Goal: Check status: Check status

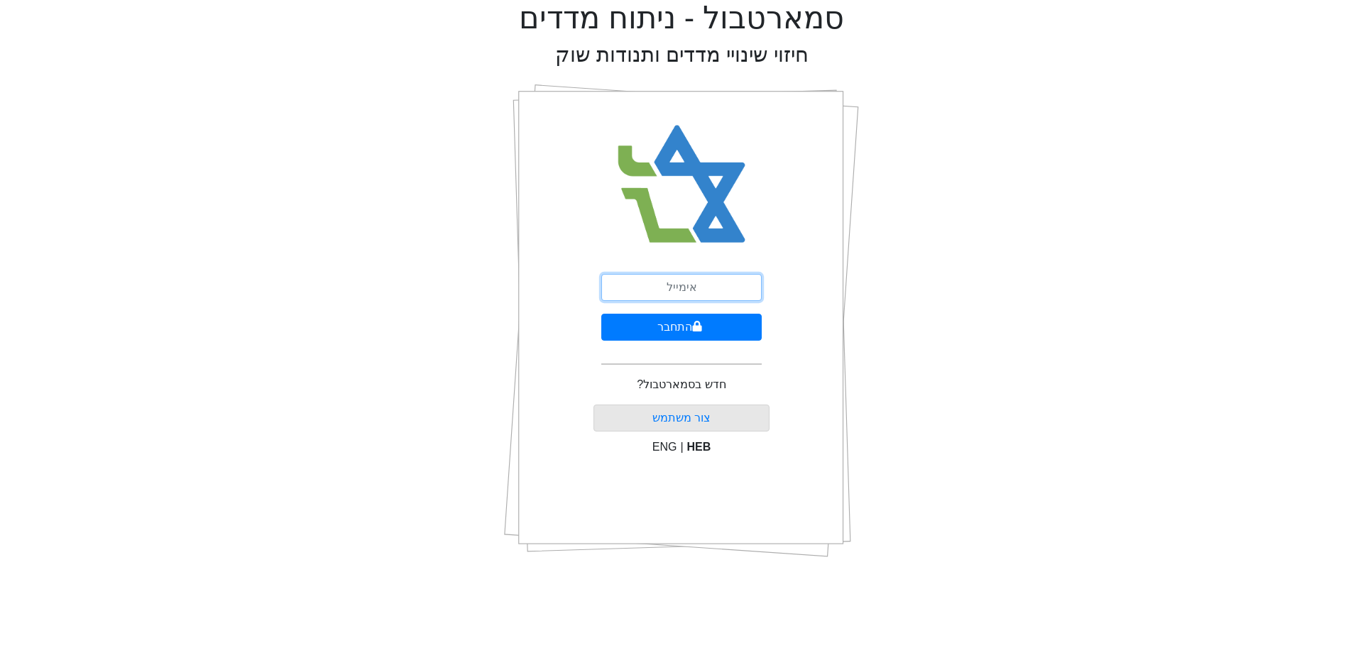
click at [676, 292] on input "email" at bounding box center [681, 287] width 160 height 27
click at [674, 290] on input "email" at bounding box center [681, 287] width 160 height 27
type input "ק"
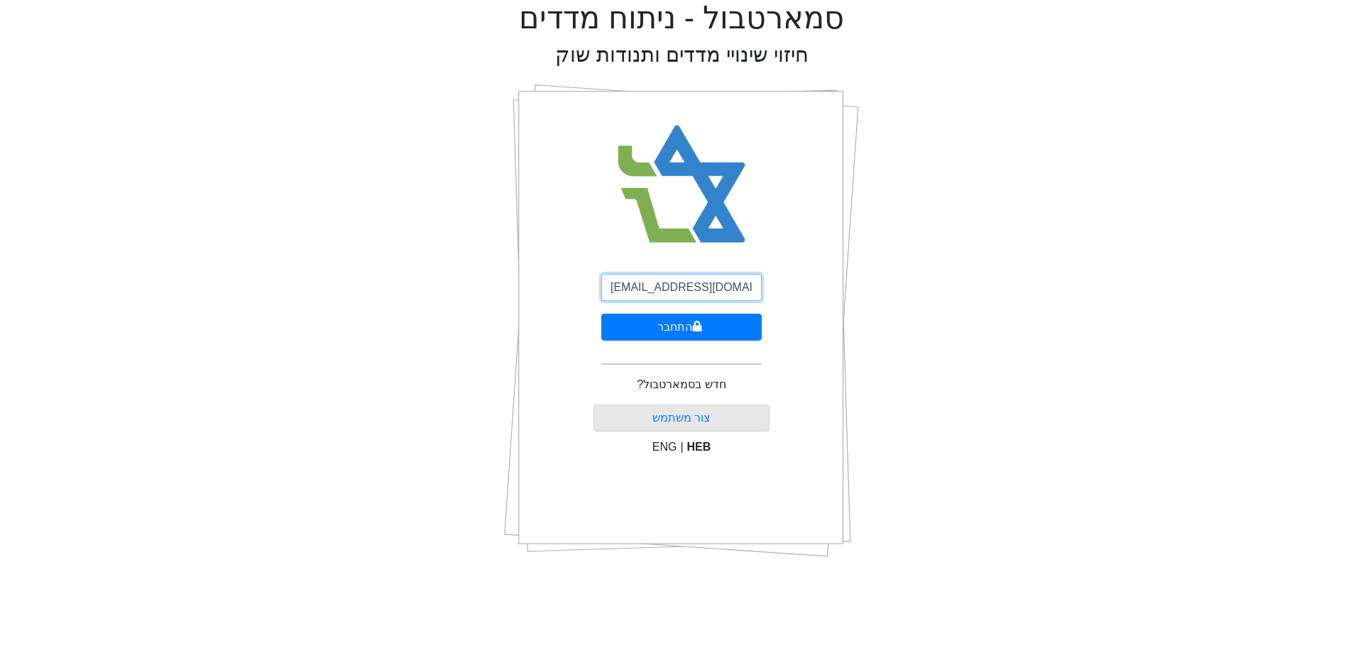
type input "[EMAIL_ADDRESS][DOMAIN_NAME]"
click at [670, 332] on button "התחבר" at bounding box center [681, 327] width 160 height 27
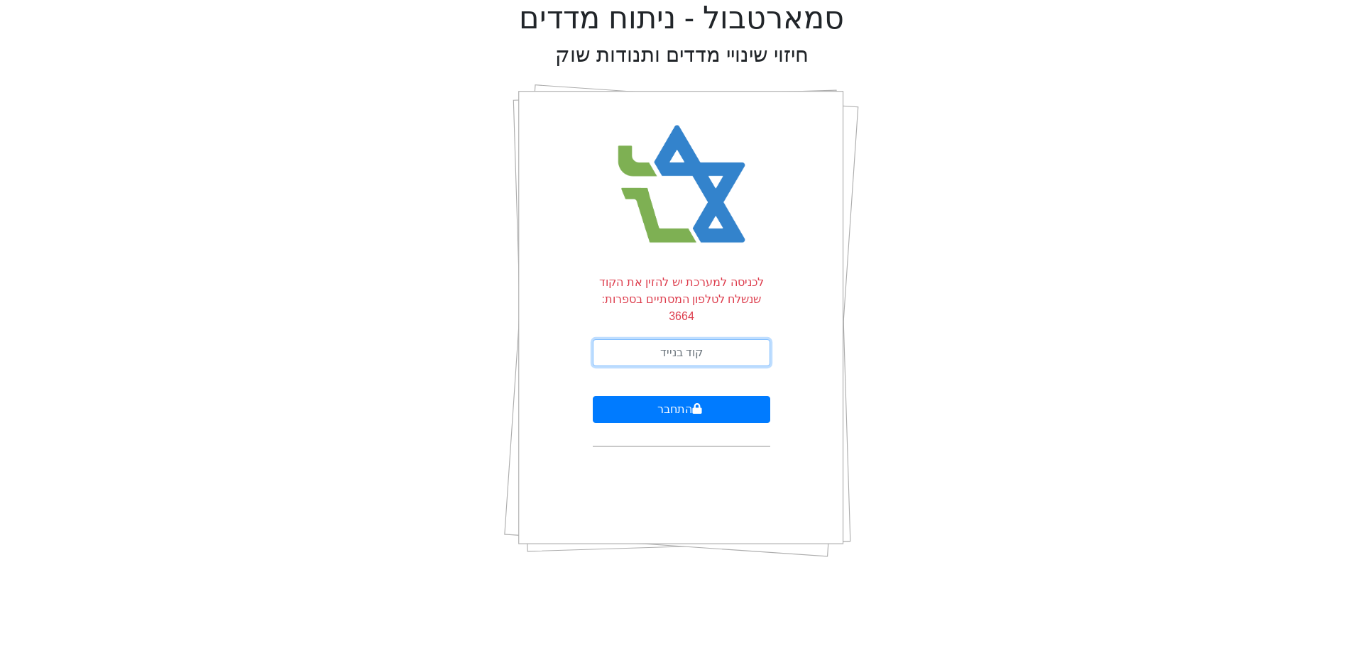
click at [676, 339] on input "text" at bounding box center [681, 352] width 177 height 27
type input "363467"
click at [687, 396] on button "התחבר" at bounding box center [681, 409] width 177 height 27
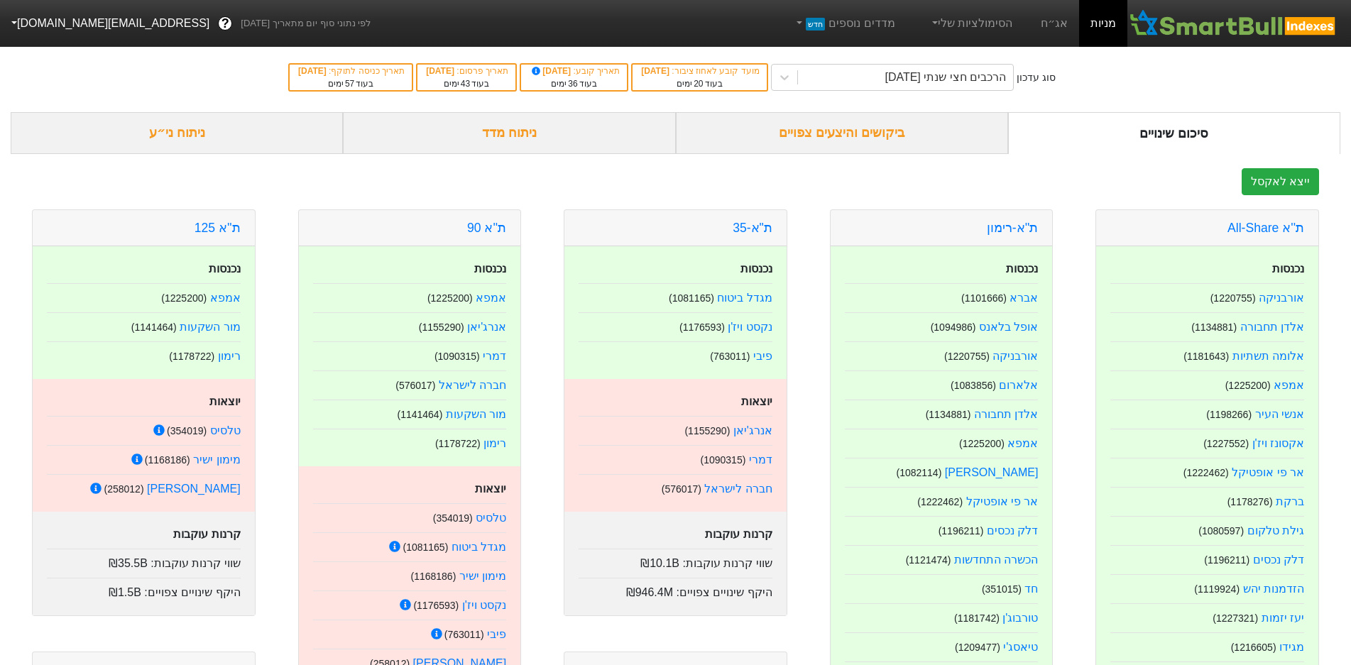
click at [1051, 28] on link "אג״ח" at bounding box center [1054, 23] width 50 height 47
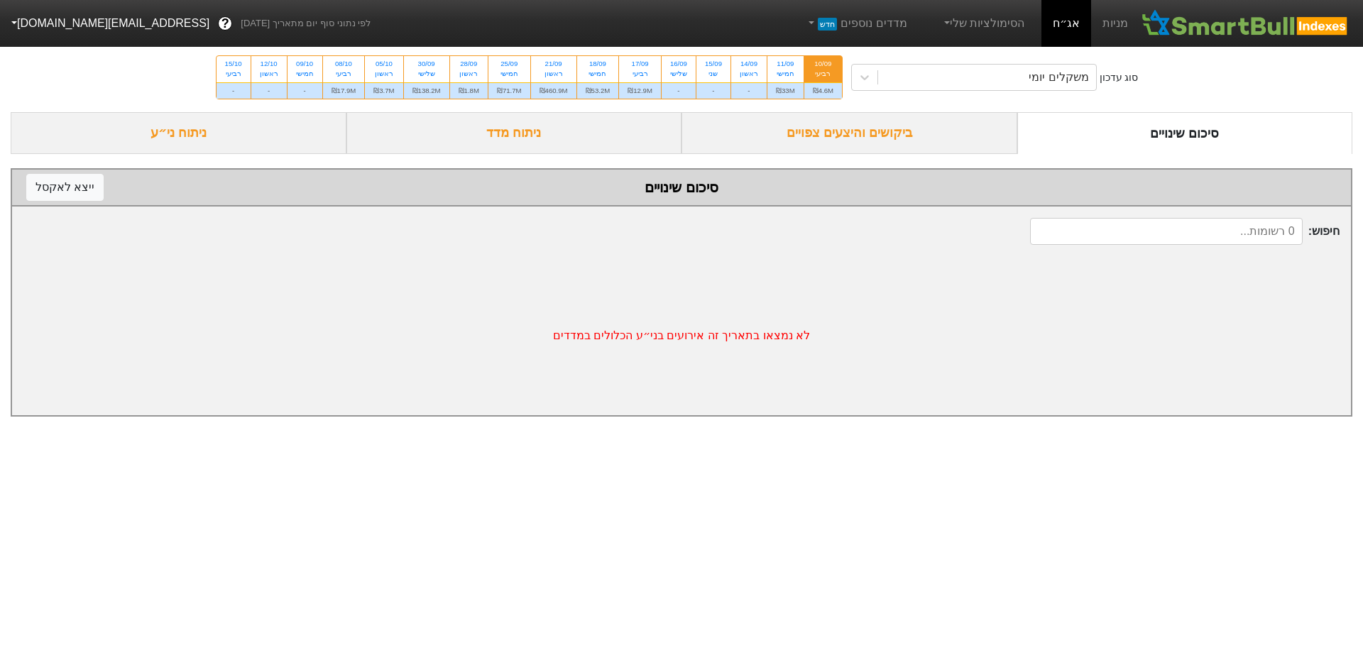
click at [872, 77] on icon at bounding box center [865, 77] width 14 height 14
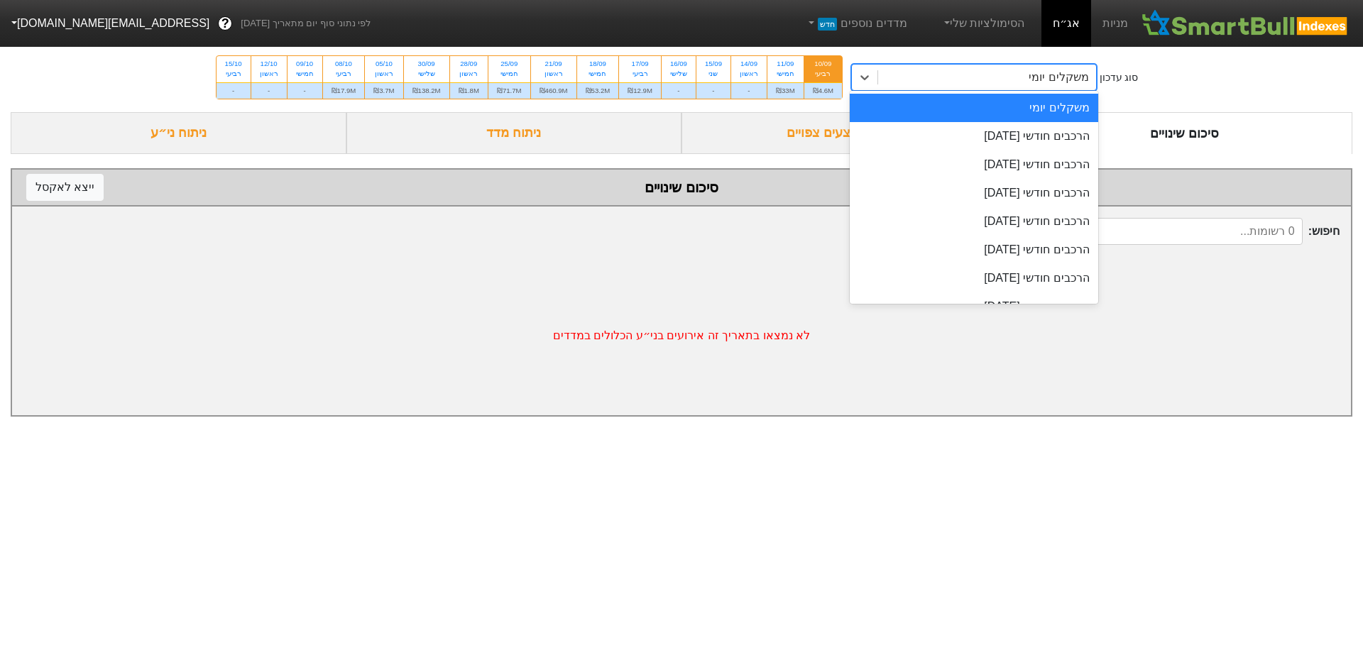
click at [872, 77] on icon at bounding box center [865, 77] width 14 height 14
click at [869, 76] on icon at bounding box center [864, 77] width 9 height 5
click at [994, 133] on div "הרכבים חודשי [DATE]" at bounding box center [974, 136] width 248 height 28
